Goal: Find specific page/section: Find specific page/section

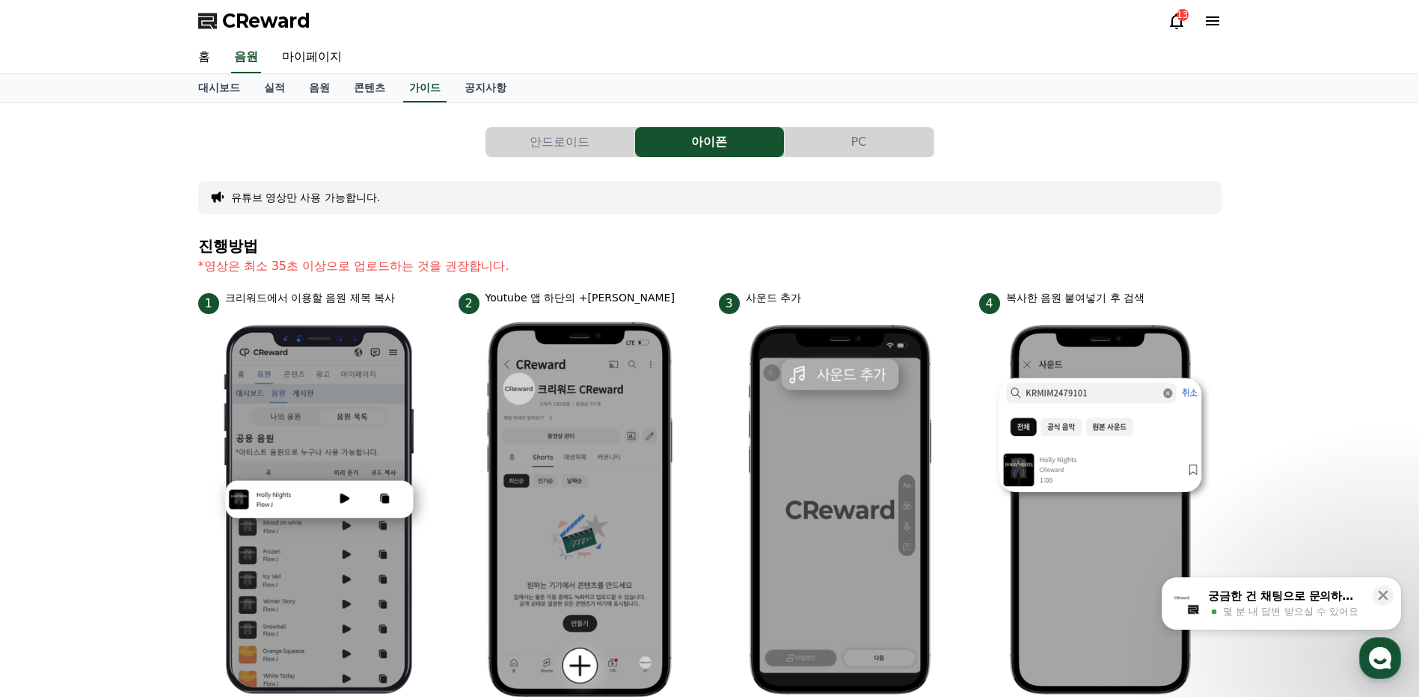
click at [1090, 88] on div "대시보드 실적 음원 콘텐츠 가이드 공지사항" at bounding box center [709, 88] width 1047 height 28
click at [319, 84] on link "음원" at bounding box center [319, 88] width 45 height 28
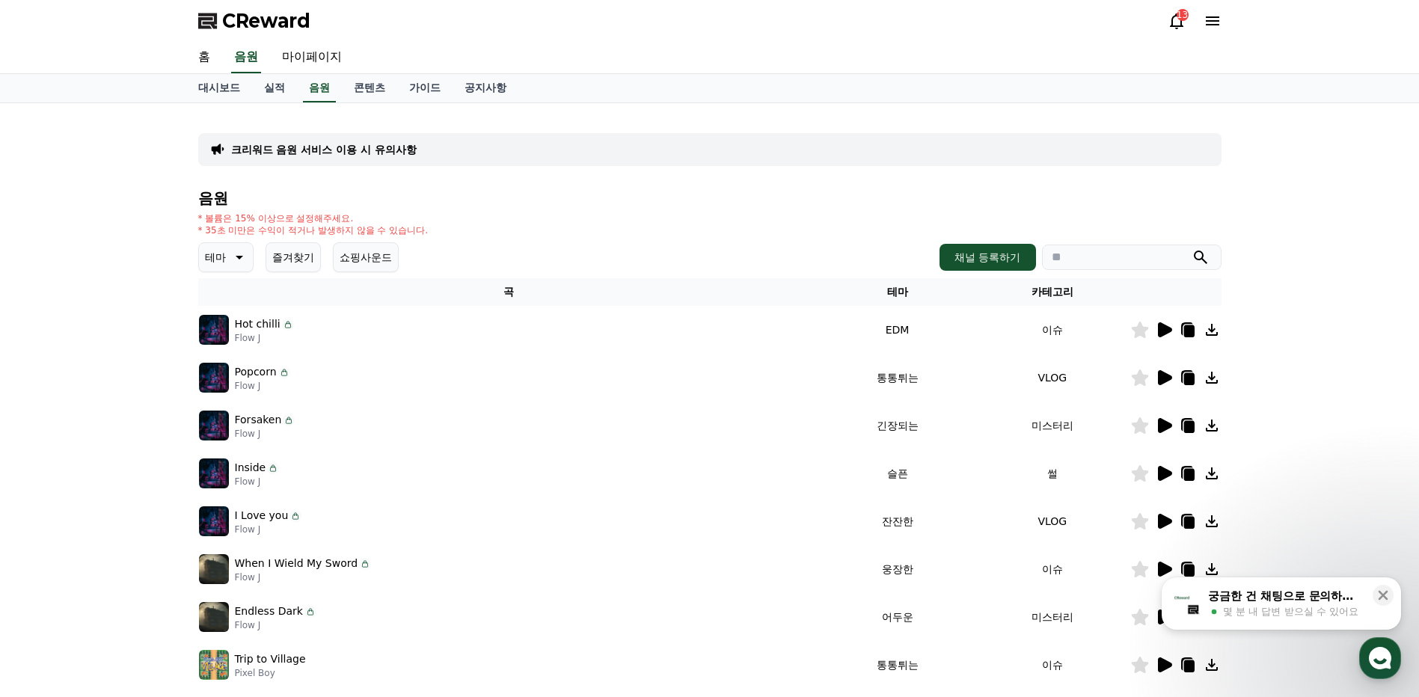
click at [1143, 257] on input "search" at bounding box center [1131, 257] width 179 height 25
click at [1202, 254] on icon "submit" at bounding box center [1199, 257] width 13 height 13
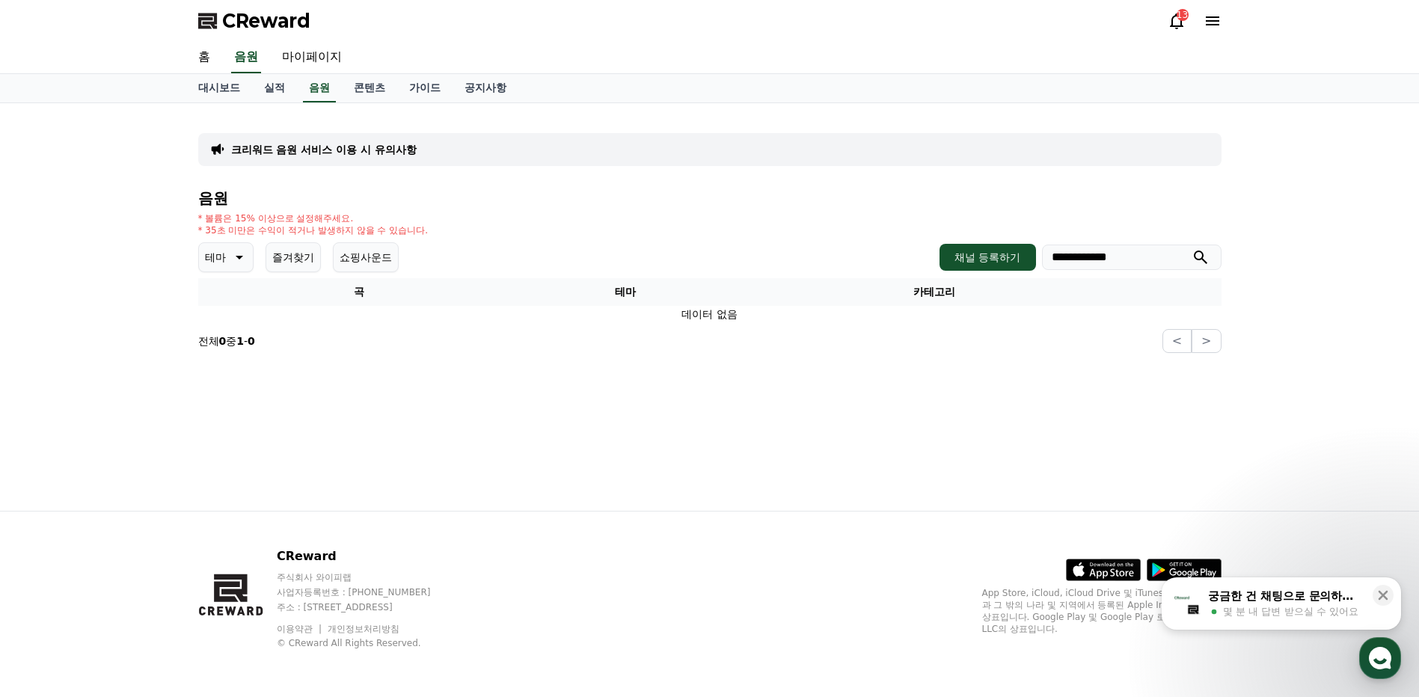
click at [1197, 256] on icon "submit" at bounding box center [1200, 257] width 18 height 18
click at [1056, 257] on input "**********" at bounding box center [1131, 257] width 179 height 25
type input "**********"
click at [1202, 254] on icon "submit" at bounding box center [1199, 257] width 13 height 13
click at [319, 88] on link "음원" at bounding box center [319, 88] width 33 height 28
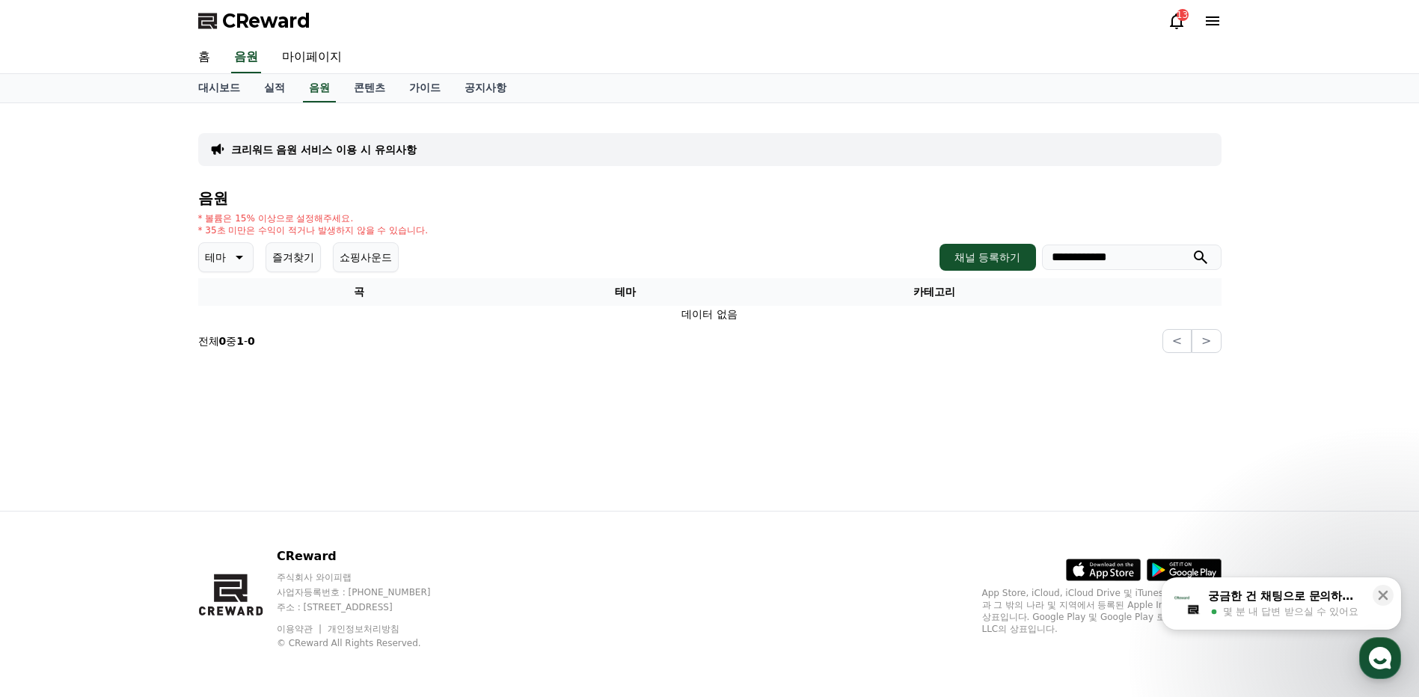
click at [237, 264] on icon at bounding box center [238, 257] width 18 height 18
click at [223, 424] on button "코믹한" at bounding box center [221, 419] width 43 height 33
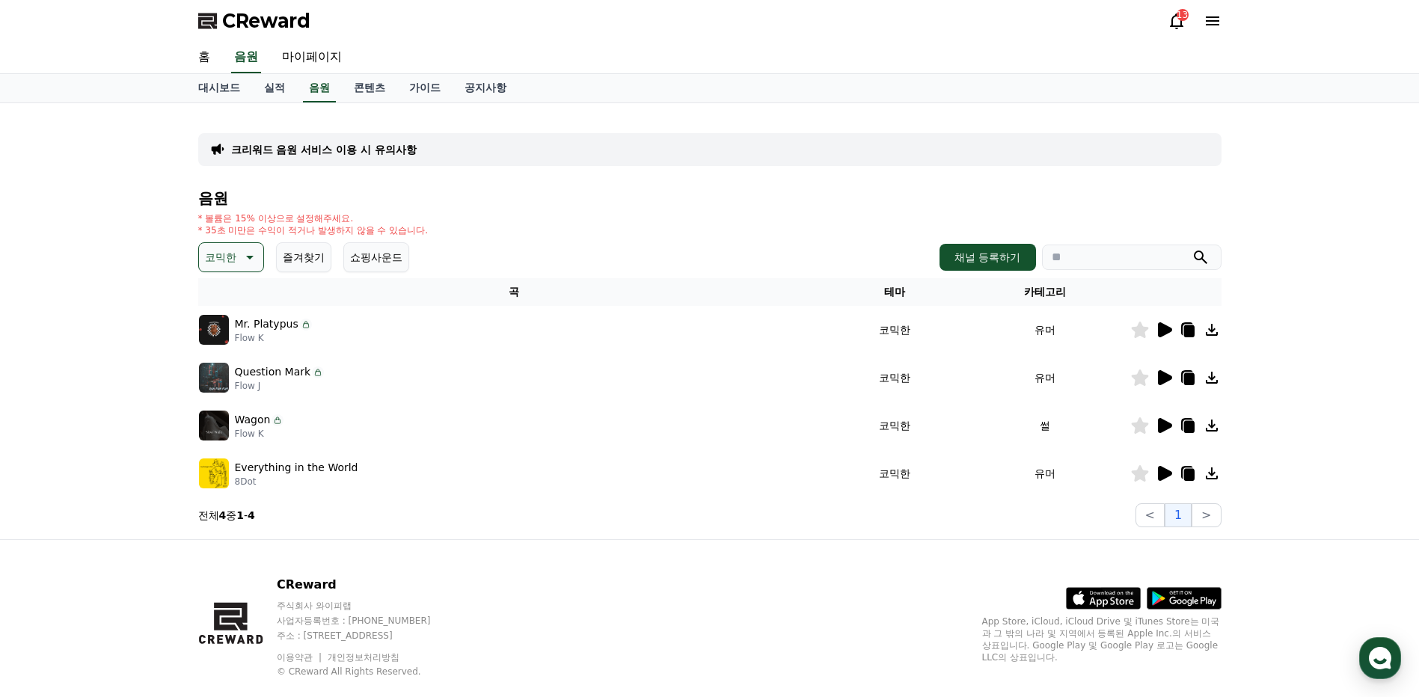
click at [1163, 473] on icon at bounding box center [1165, 473] width 14 height 15
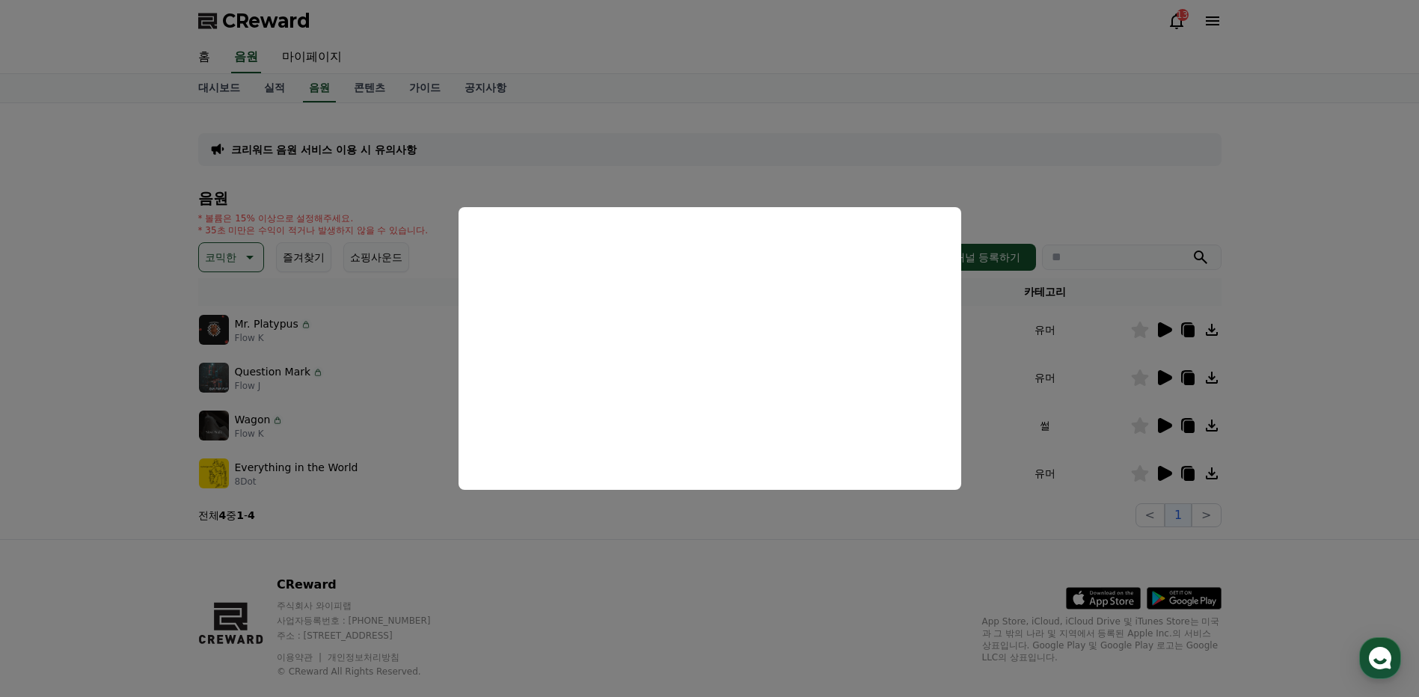
click at [1212, 473] on button "close modal" at bounding box center [709, 348] width 1419 height 697
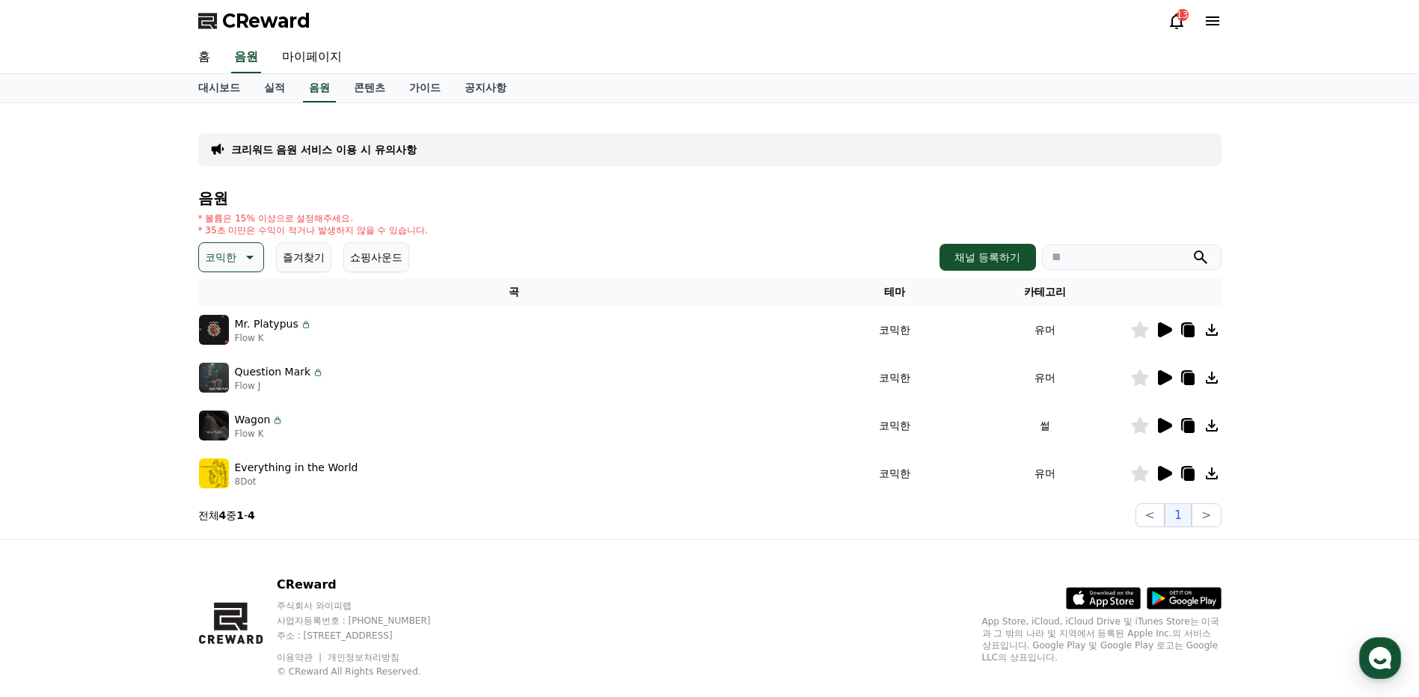
click at [1212, 473] on icon at bounding box center [1211, 473] width 18 height 18
